Goal: Transaction & Acquisition: Purchase product/service

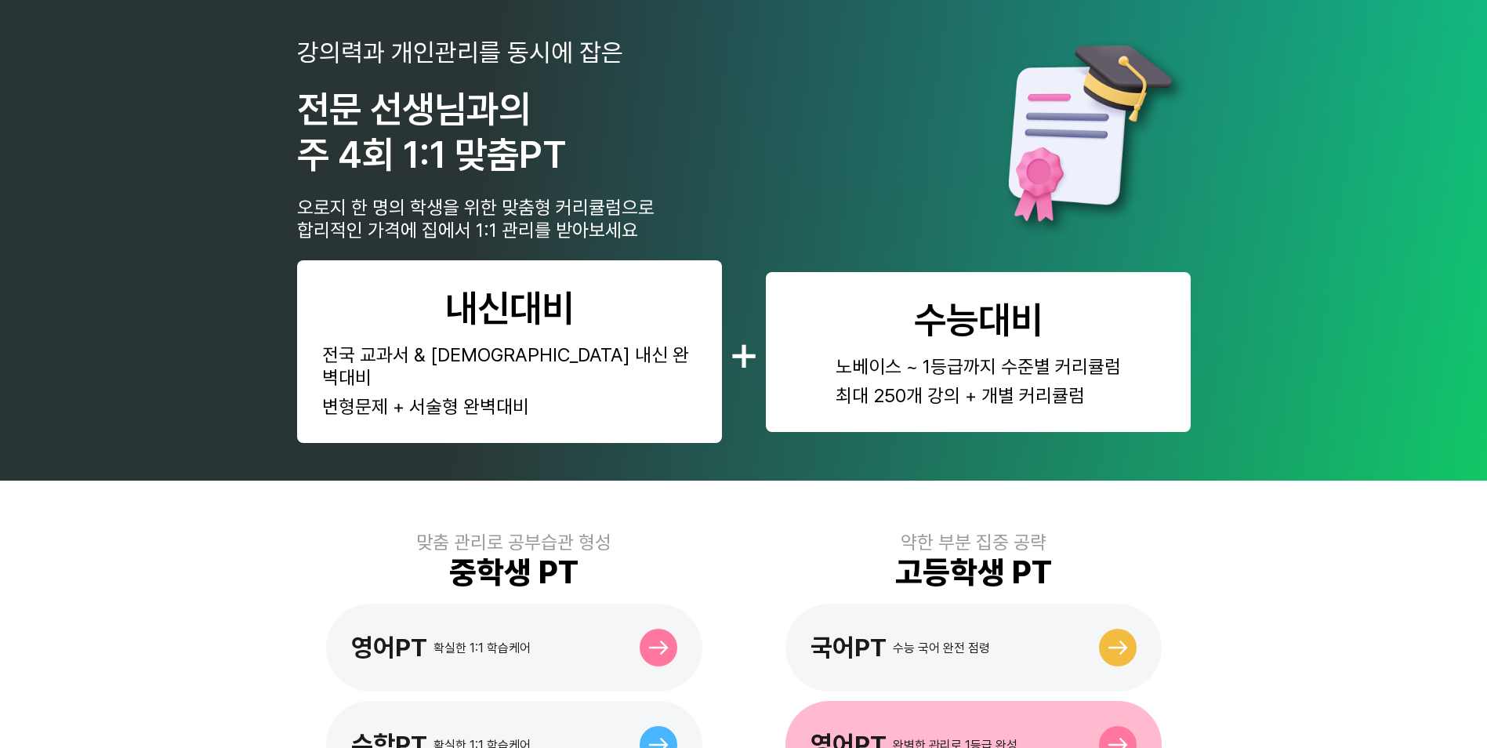
scroll to position [335, 0]
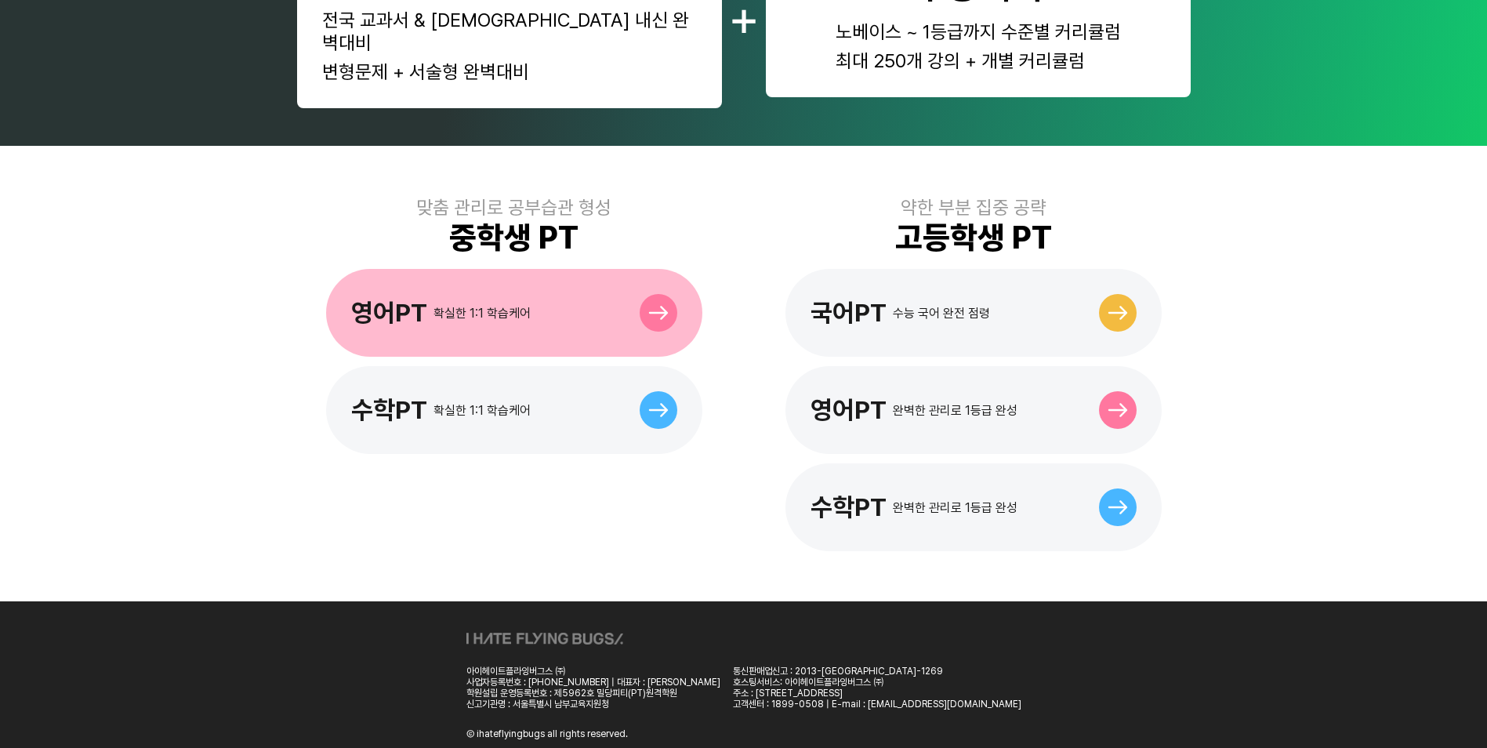
click at [538, 289] on div "영어PT 확실한 1:1 학습케어" at bounding box center [514, 313] width 376 height 88
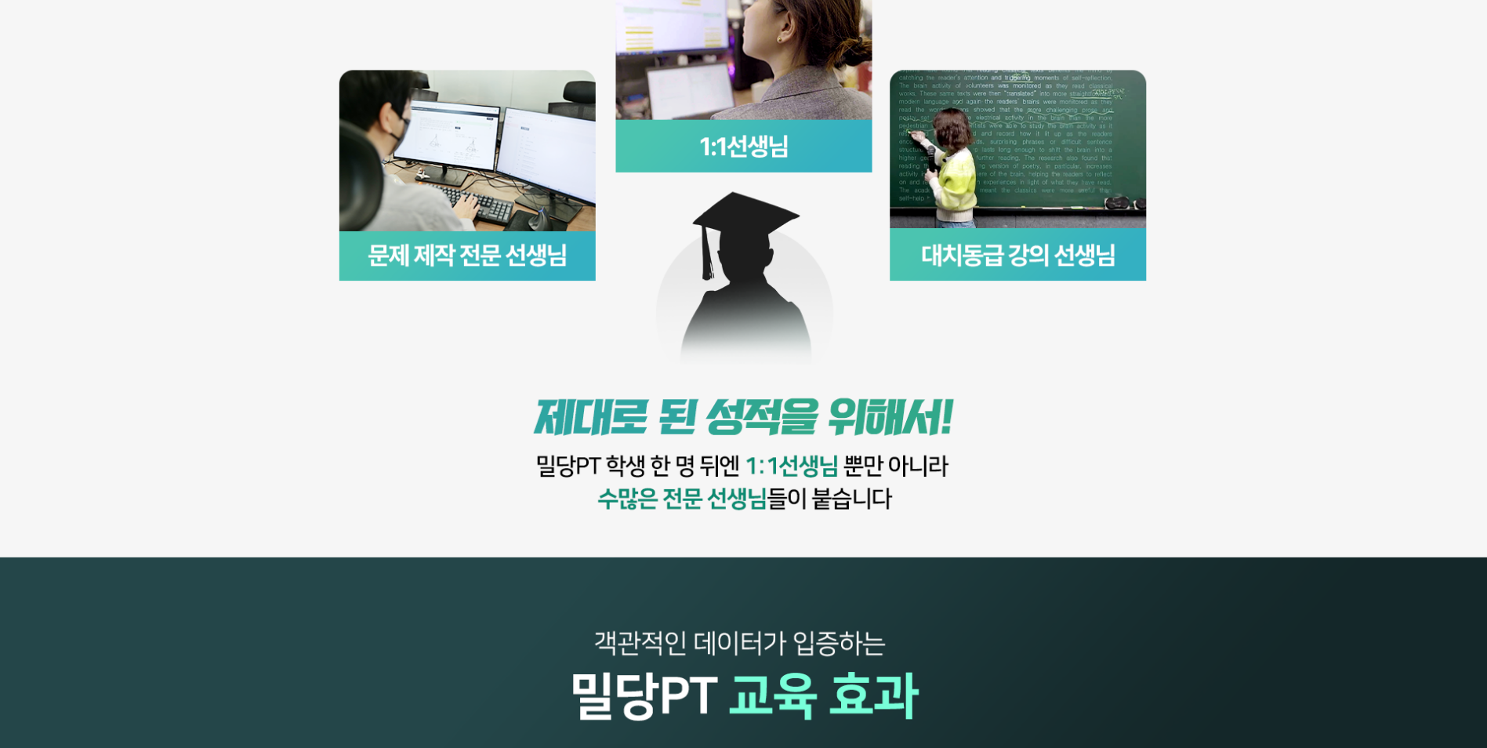
scroll to position [1333, 0]
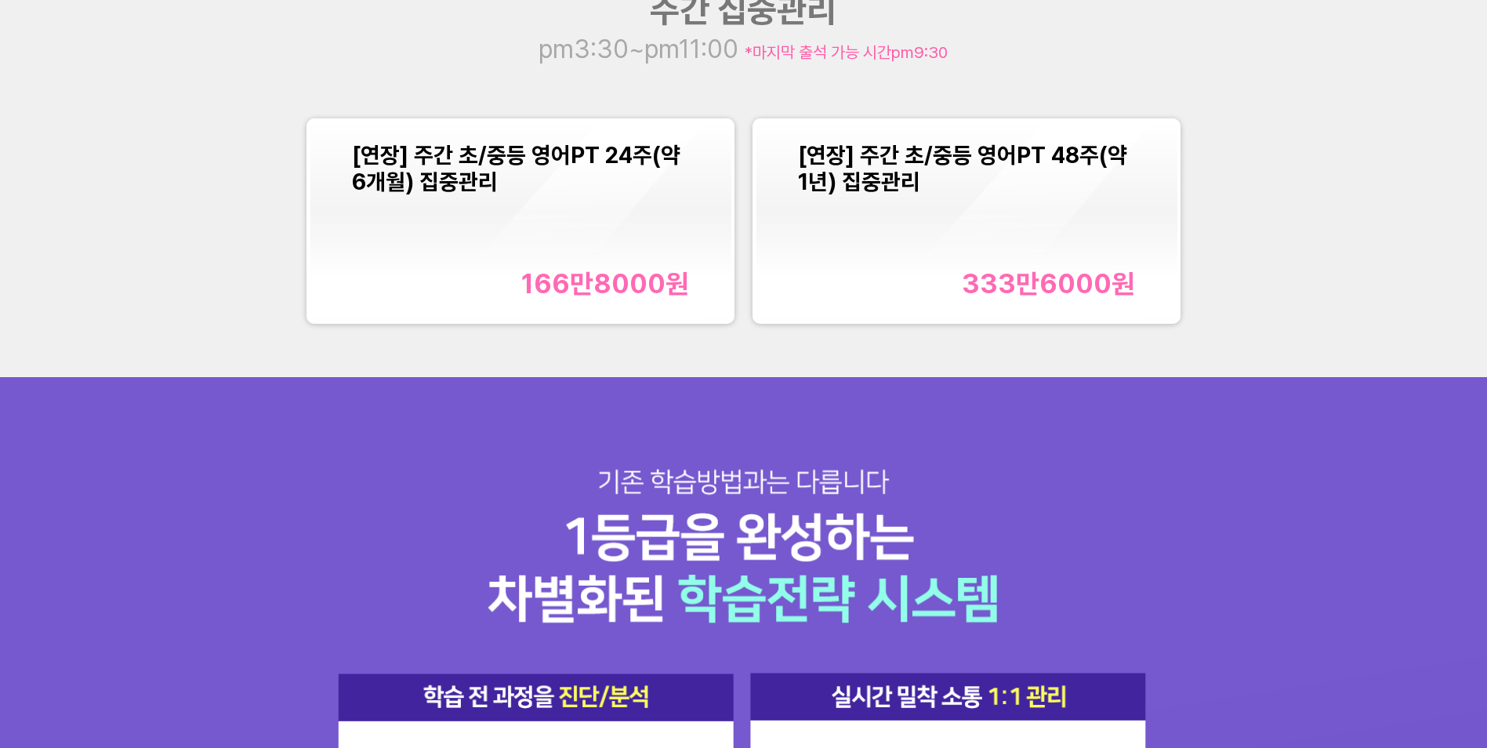
scroll to position [1960, 0]
